Goal: Task Accomplishment & Management: Manage account settings

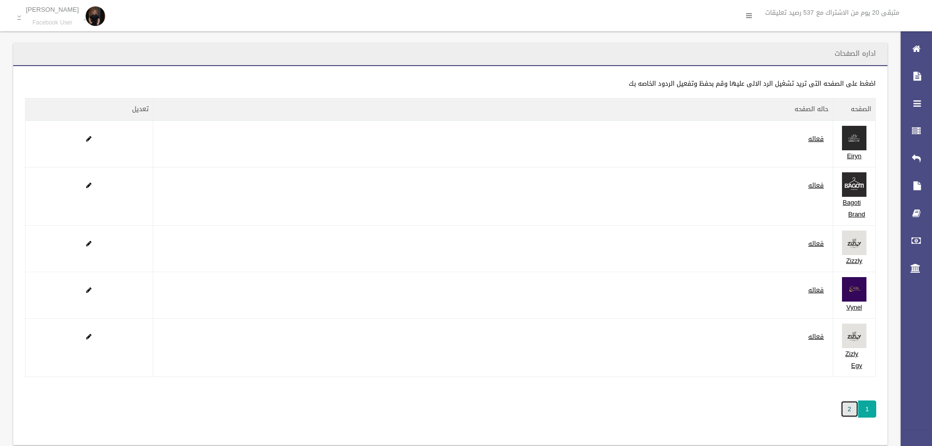
click at [842, 405] on link "2" at bounding box center [849, 408] width 18 height 17
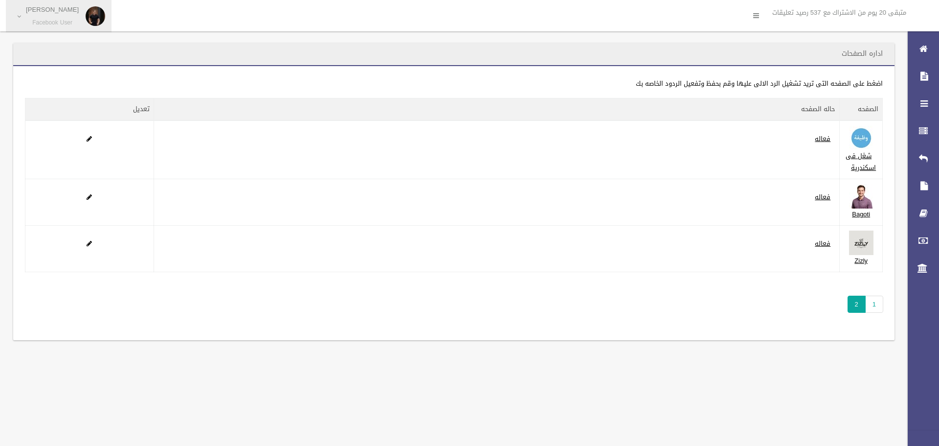
click at [73, 24] on span "[PERSON_NAME] Facebook User" at bounding box center [52, 16] width 63 height 21
click at [77, 42] on link "اعادت تسجيل الصفحات" at bounding box center [58, 42] width 105 height 17
